Goal: Transaction & Acquisition: Purchase product/service

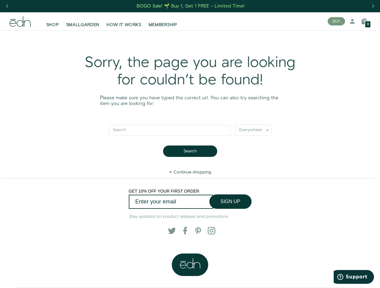
click at [372, 6] on div "Next slide" at bounding box center [372, 6] width 8 height 13
click at [7, 6] on div "Previous slide" at bounding box center [7, 6] width 8 height 13
click at [336, 21] on button "BUY" at bounding box center [335, 21] width 17 height 8
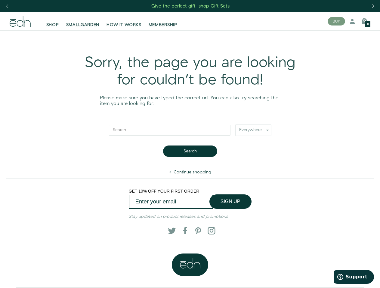
click at [352, 21] on icon at bounding box center [351, 21] width 7 height 7
click at [364, 21] on icon at bounding box center [363, 21] width 7 height 7
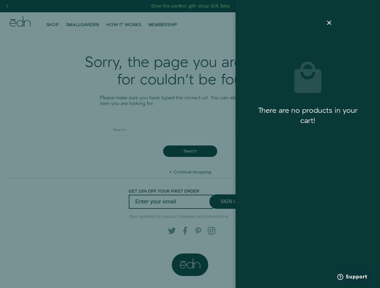
click at [364, 21] on div at bounding box center [190, 144] width 380 height 288
click at [190, 151] on div at bounding box center [190, 144] width 380 height 288
click at [230, 202] on div at bounding box center [190, 144] width 380 height 288
